Goal: Navigation & Orientation: Go to known website

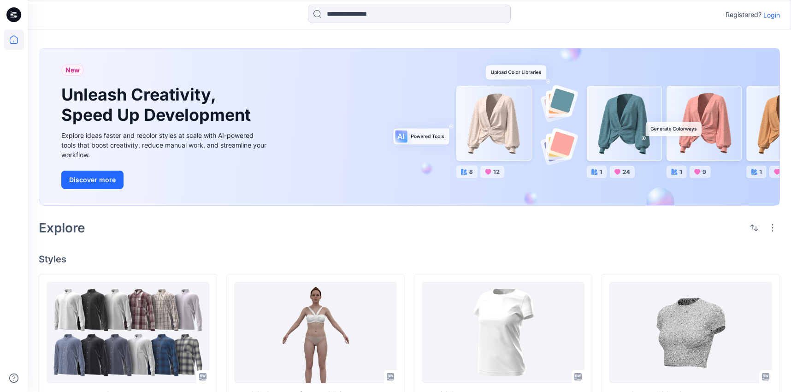
click at [771, 15] on p "Login" at bounding box center [771, 15] width 17 height 10
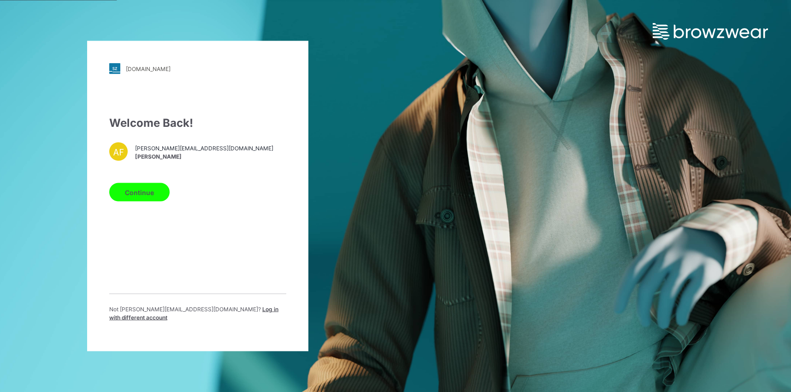
click at [132, 201] on button "Continue" at bounding box center [139, 192] width 60 height 18
click at [145, 201] on button "Continue" at bounding box center [139, 192] width 60 height 18
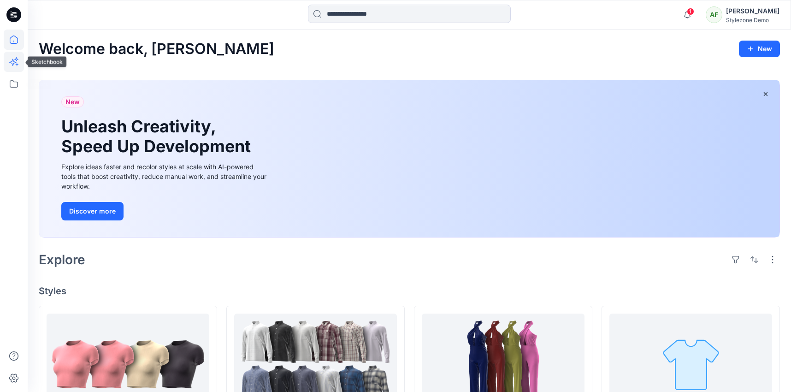
click at [21, 59] on icon at bounding box center [14, 62] width 20 height 20
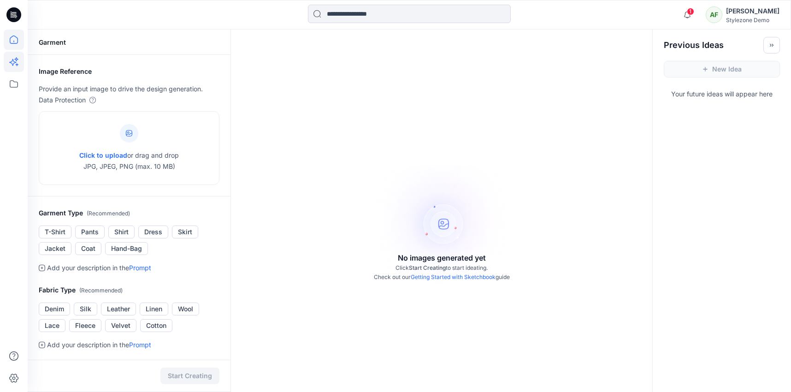
click at [18, 39] on icon at bounding box center [14, 40] width 20 height 20
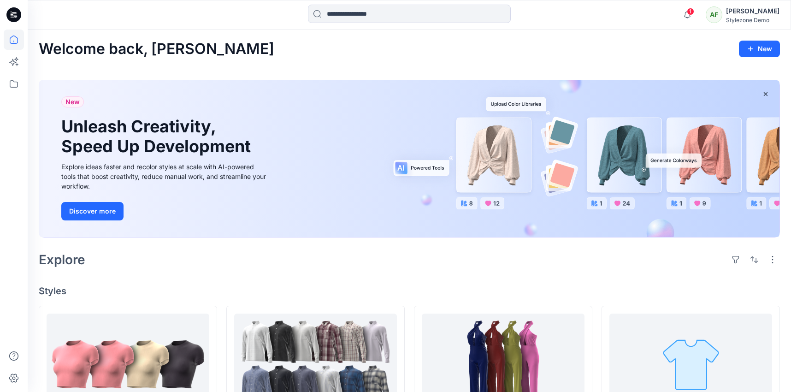
click at [213, 1] on div "1 Notifications Your style T-shirt_002 has been updated with T-shirt_002 versio…" at bounding box center [409, 15] width 763 height 30
